Goal: Task Accomplishment & Management: Manage account settings

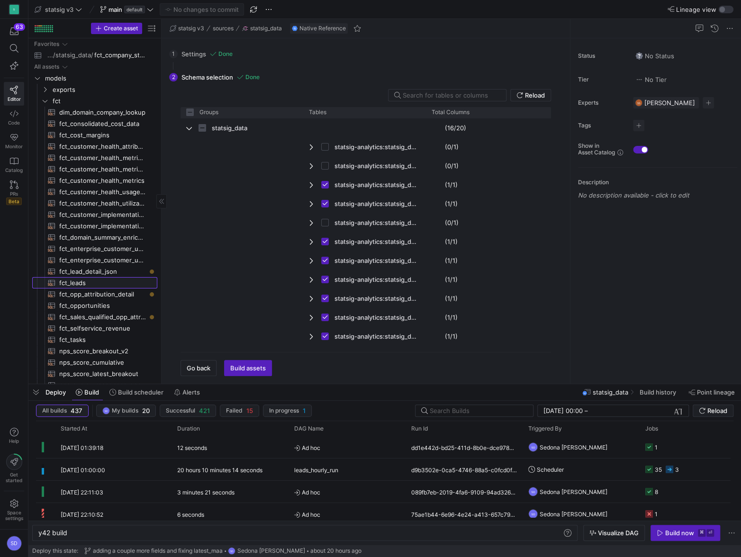
click at [71, 284] on span "fct_leads​​​​​​​​​​" at bounding box center [102, 283] width 87 height 11
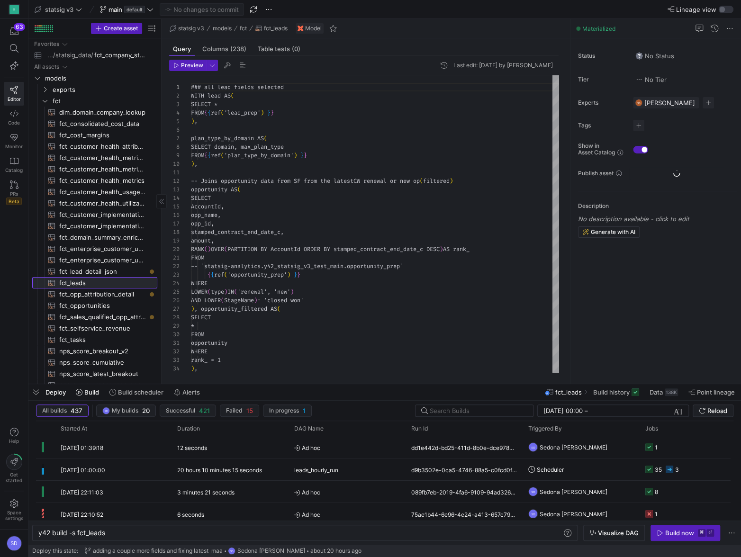
type textarea "y42 build -s fct_leads"
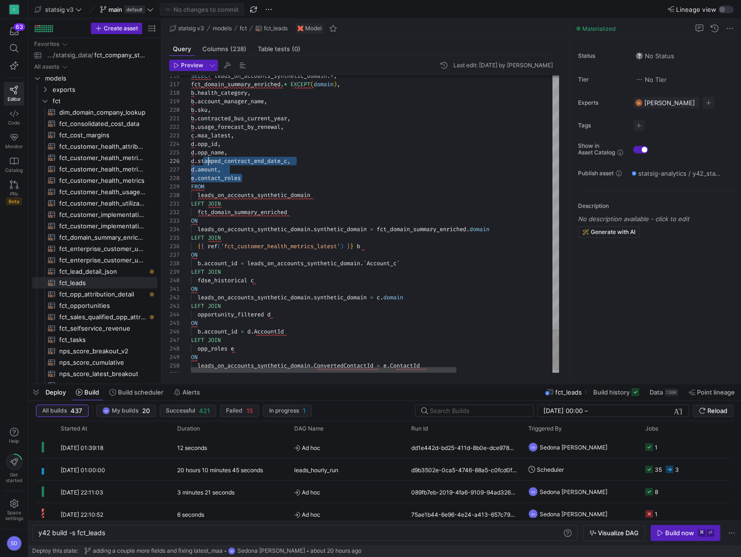
scroll to position [43, 14]
drag, startPoint x: 248, startPoint y: 178, endPoint x: 205, endPoint y: 159, distance: 47.1
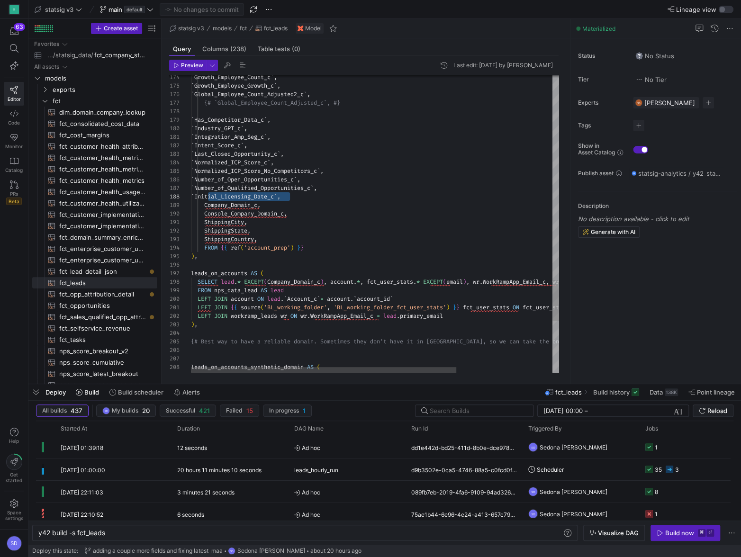
drag, startPoint x: 291, startPoint y: 197, endPoint x: 209, endPoint y: 197, distance: 82.0
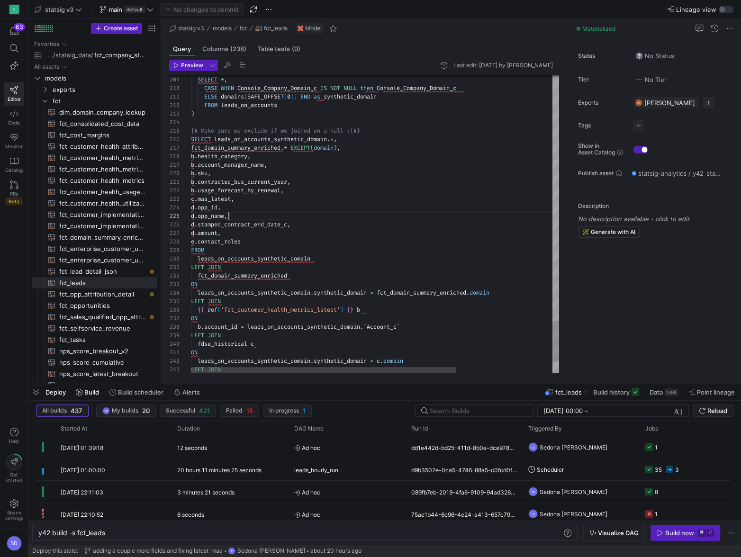
type textarea "ELSE domains[SAFE_OFFSET(0)] END as synthetic_domain FROM leads_on_accounts ) {…"
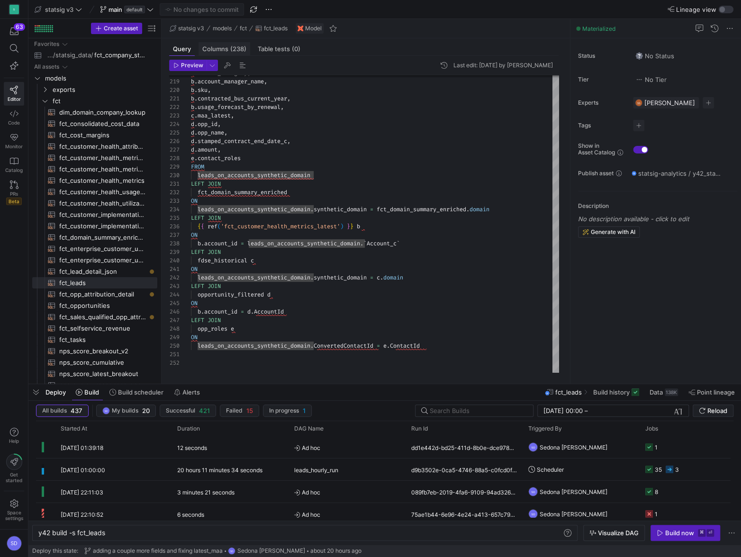
click at [237, 46] on span "(238)" at bounding box center [238, 49] width 16 height 6
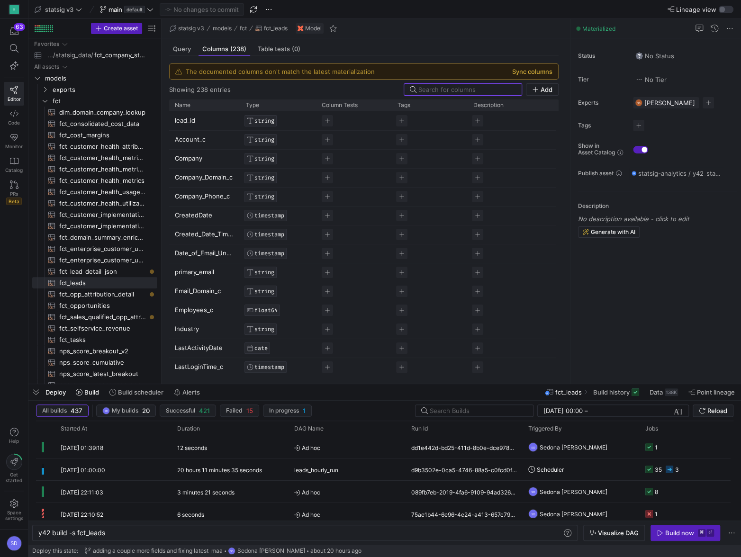
click at [522, 69] on button "Sync columns" at bounding box center [532, 72] width 40 height 8
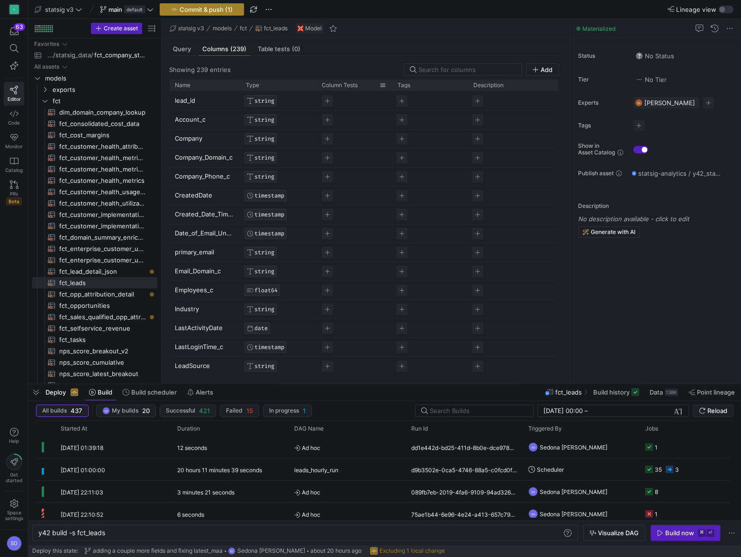
click at [204, 5] on span "button" at bounding box center [201, 9] width 83 height 11
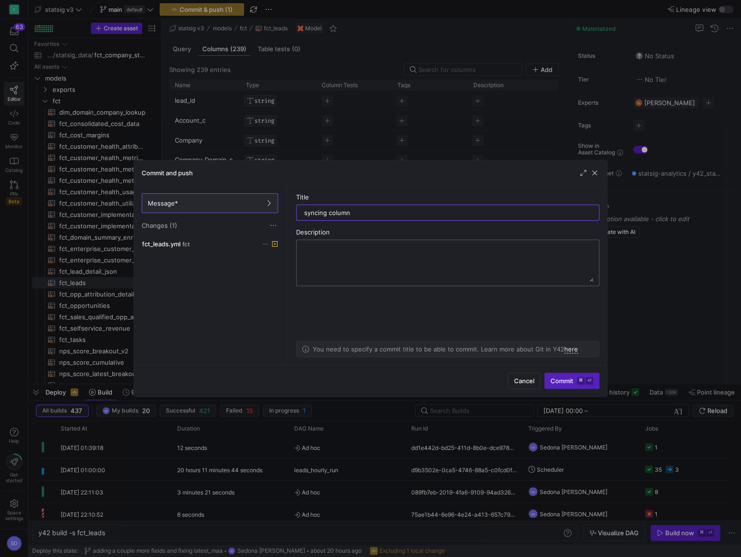
type input "syncing columns"
click at [567, 383] on span "Commit ⌘ ⏎" at bounding box center [572, 381] width 43 height 8
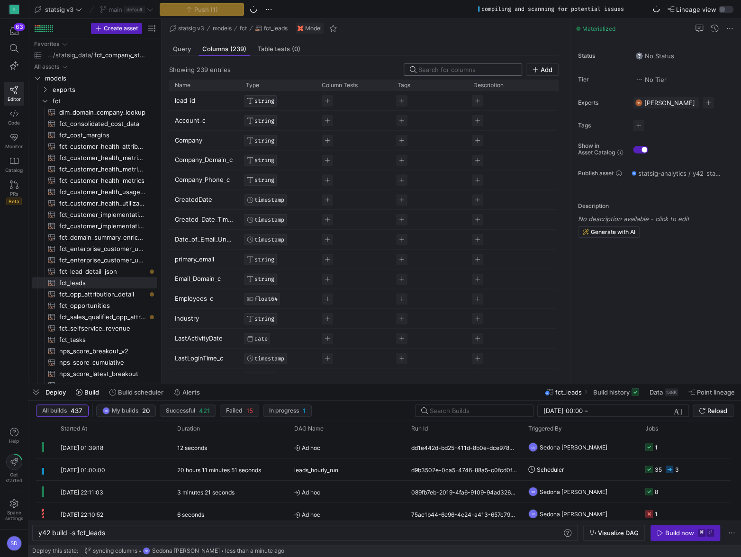
click at [486, 66] on input at bounding box center [467, 70] width 98 height 8
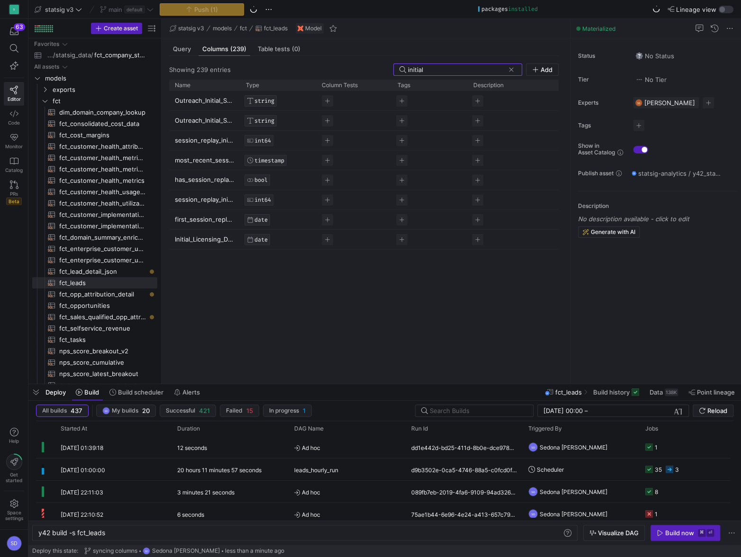
type input "initial"
click at [212, 238] on p "Initial_Licensing_Date_c" at bounding box center [205, 239] width 60 height 18
click at [212, 239] on input "Initial_Licensing_Date_c" at bounding box center [200, 239] width 50 height 18
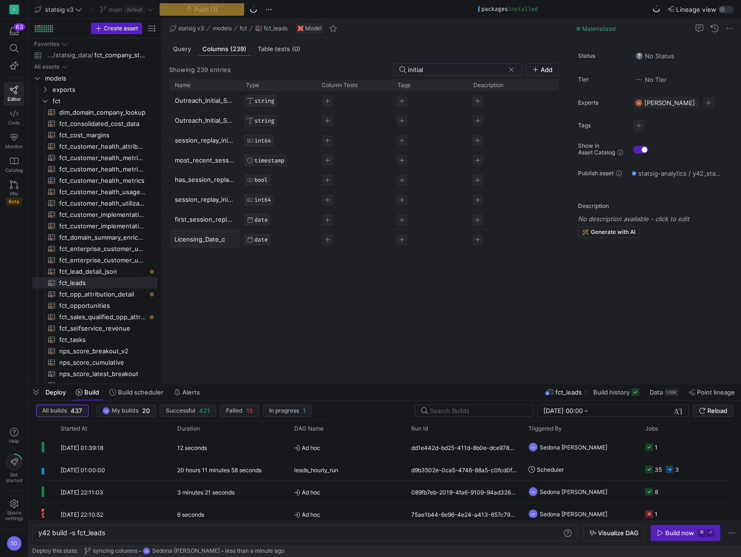
click at [212, 239] on input "Initial_Licensing_Date_c" at bounding box center [200, 239] width 50 height 18
